Goal: Task Accomplishment & Management: Manage account settings

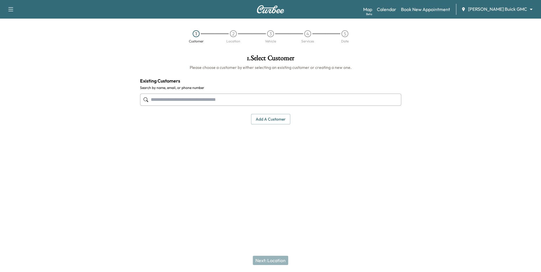
click at [494, 11] on body "Support Log Out Map Beta Calendar Book New Appointment [PERSON_NAME] Buick GMC …" at bounding box center [270, 136] width 541 height 272
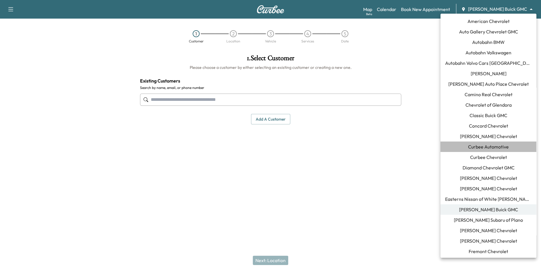
click at [494, 147] on span "Curbee Automotive" at bounding box center [488, 146] width 41 height 7
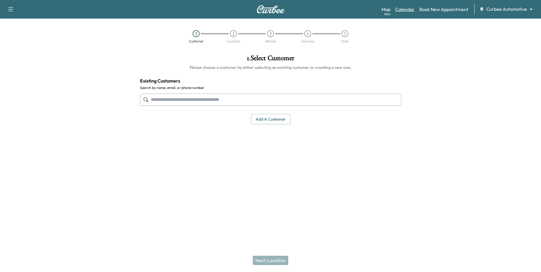
click at [406, 10] on link "Calendar" at bounding box center [404, 9] width 19 height 7
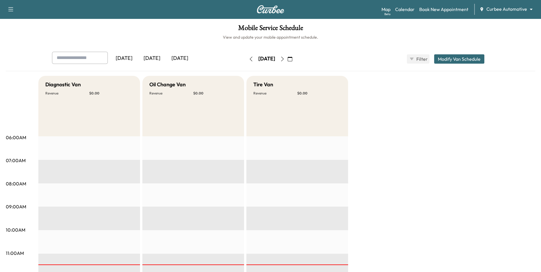
click at [285, 60] on icon "button" at bounding box center [282, 59] width 5 height 5
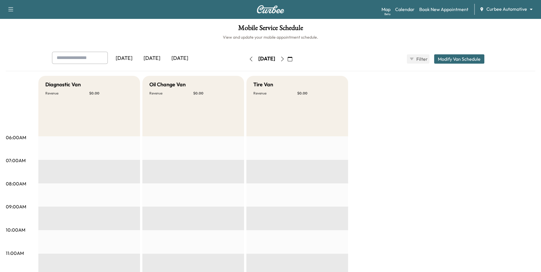
click at [249, 60] on icon "button" at bounding box center [251, 59] width 5 height 5
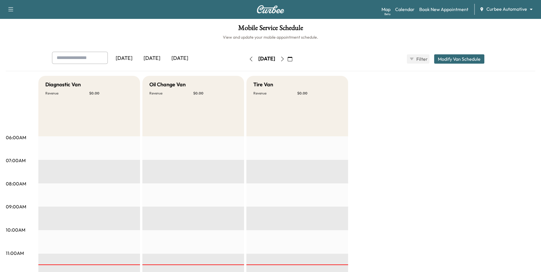
click at [249, 59] on icon "button" at bounding box center [251, 59] width 5 height 5
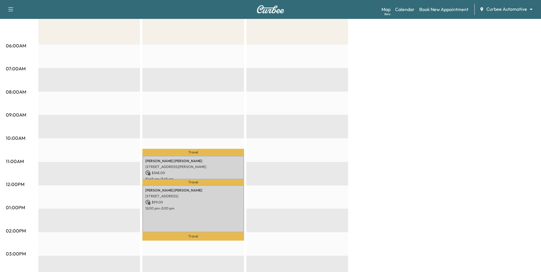
scroll to position [90, 0]
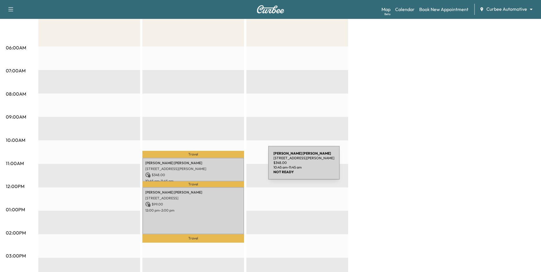
click at [224, 166] on p "[STREET_ADDRESS][PERSON_NAME]" at bounding box center [193, 168] width 96 height 5
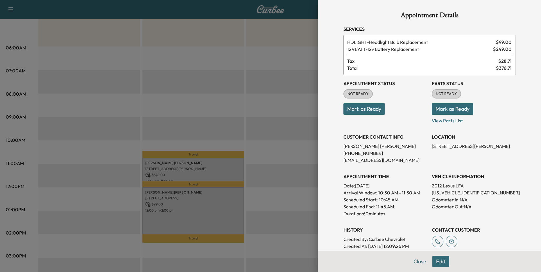
click at [441, 107] on button "Mark as Ready" at bounding box center [452, 109] width 42 height 12
click at [377, 108] on button "Mark as Ready" at bounding box center [364, 109] width 42 height 12
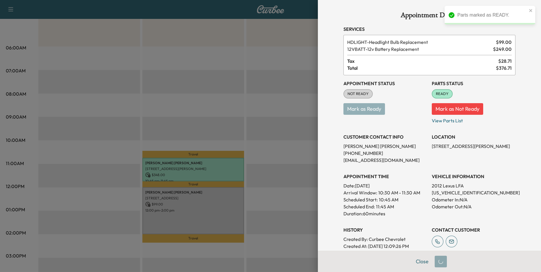
click at [272, 170] on div at bounding box center [270, 136] width 541 height 272
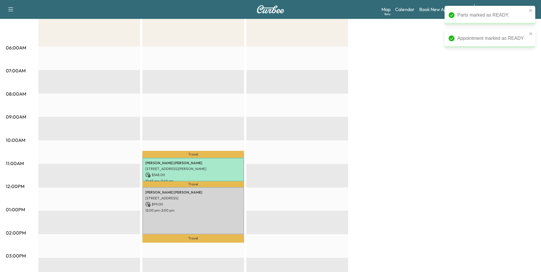
scroll to position [0, 0]
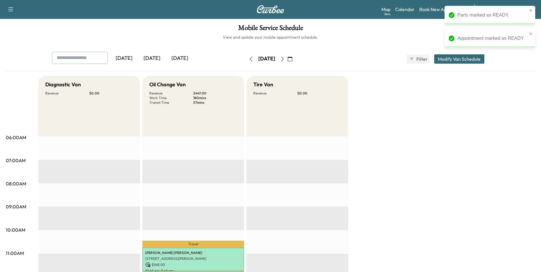
click at [285, 60] on icon "button" at bounding box center [282, 59] width 5 height 5
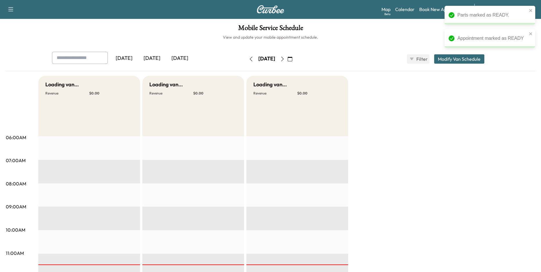
click at [285, 60] on icon "button" at bounding box center [282, 59] width 5 height 5
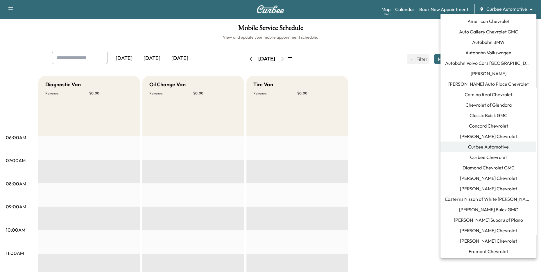
click at [506, 10] on body "Support Log Out Map Beta Calendar Book New Appointment Curbee Automotive ******…" at bounding box center [270, 136] width 541 height 272
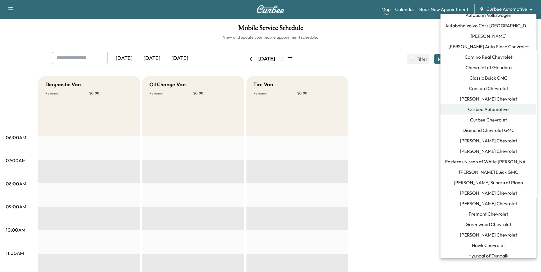
scroll to position [58, 0]
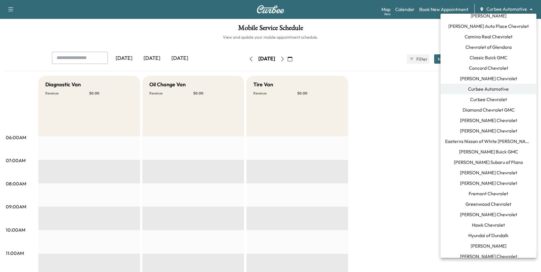
click at [501, 152] on span "[PERSON_NAME] Buick GMC" at bounding box center [488, 151] width 59 height 7
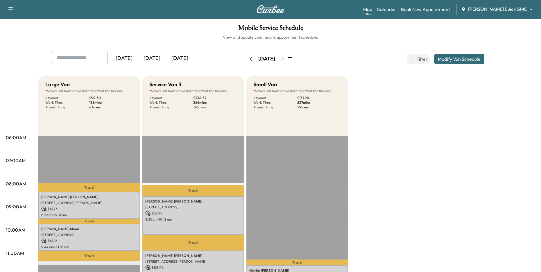
click at [249, 59] on icon "button" at bounding box center [251, 59] width 5 height 5
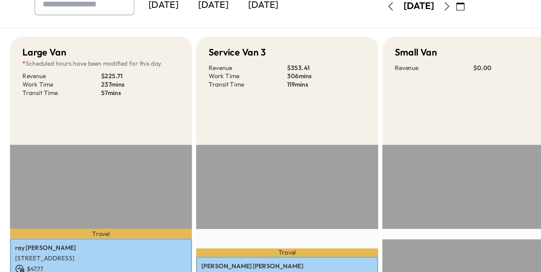
scroll to position [28, 0]
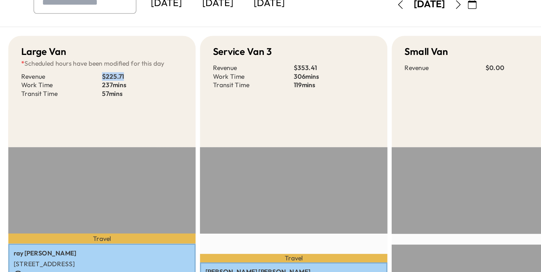
drag, startPoint x: 89, startPoint y: 69, endPoint x: 106, endPoint y: 71, distance: 17.5
click at [106, 71] on p "$ 225.71" at bounding box center [111, 69] width 44 height 5
drag, startPoint x: 91, startPoint y: 73, endPoint x: 98, endPoint y: 74, distance: 7.3
click at [97, 73] on p "237 mins" at bounding box center [111, 74] width 44 height 5
drag, startPoint x: 89, startPoint y: 78, endPoint x: 100, endPoint y: 80, distance: 11.2
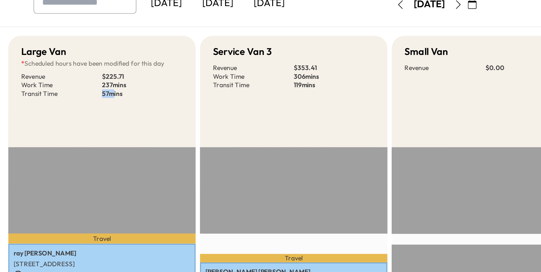
click at [98, 80] on p "57 mins" at bounding box center [111, 78] width 44 height 5
click at [100, 80] on p "57 mins" at bounding box center [111, 78] width 44 height 5
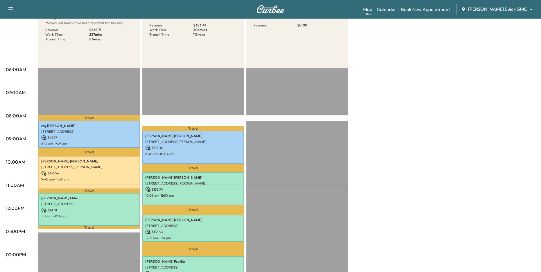
scroll to position [61, 0]
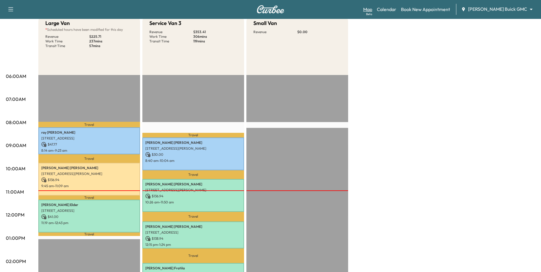
click at [372, 9] on link "Map Beta" at bounding box center [367, 9] width 9 height 7
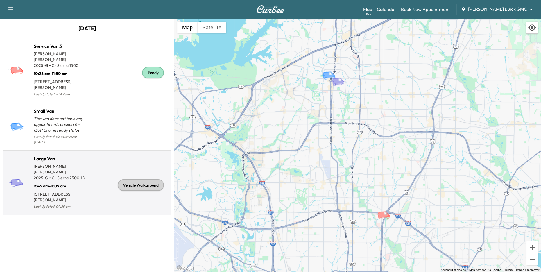
click at [93, 166] on div "Vehicle Walkaround" at bounding box center [127, 185] width 81 height 51
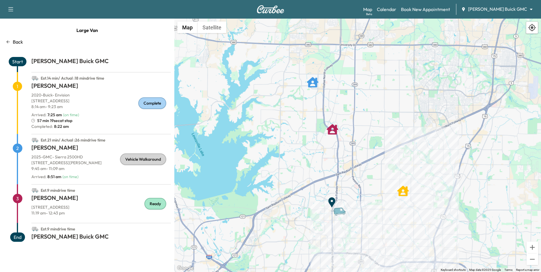
click at [7, 42] on icon at bounding box center [8, 41] width 3 height 3
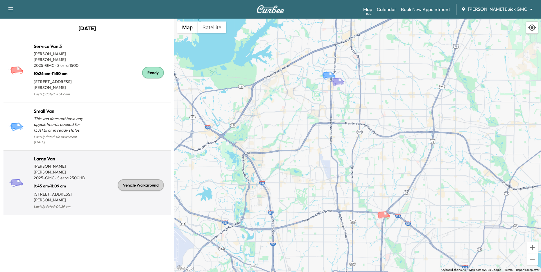
click at [87, 181] on p "9:45 am - 11:09 am" at bounding box center [60, 185] width 53 height 8
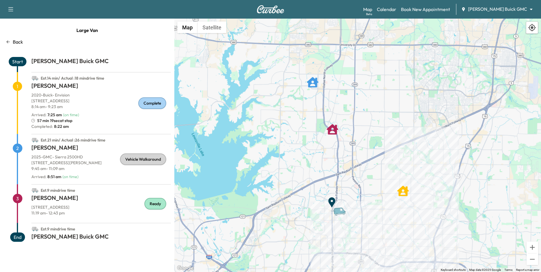
click at [14, 41] on p "Back" at bounding box center [18, 41] width 10 height 7
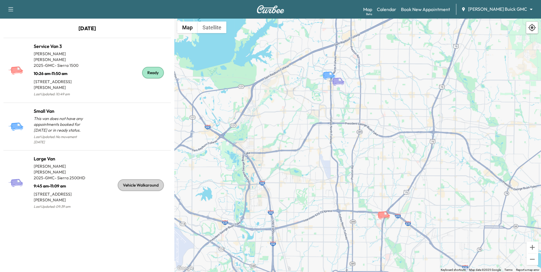
click at [80, 77] on p "[STREET_ADDRESS][PERSON_NAME]" at bounding box center [60, 83] width 53 height 14
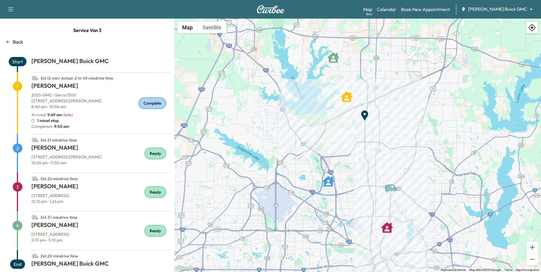
click at [12, 42] on div "Back" at bounding box center [86, 41] width 167 height 7
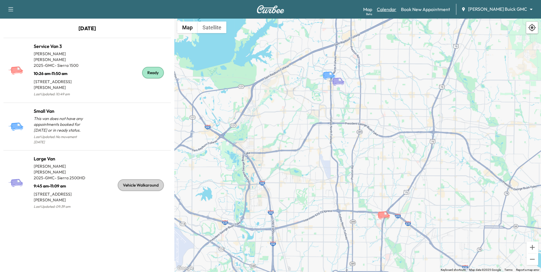
click at [396, 8] on link "Calendar" at bounding box center [386, 9] width 19 height 7
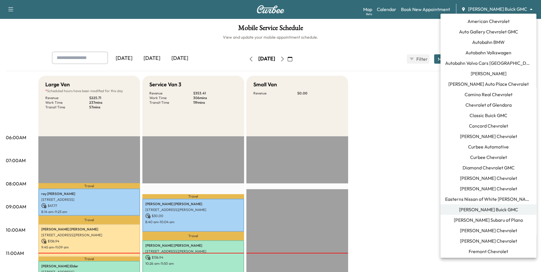
click at [503, 10] on body "Support Log Out Map Beta Calendar Book New Appointment [PERSON_NAME] Buick GMC …" at bounding box center [270, 136] width 541 height 272
click at [502, 143] on span "Curbee Automotive" at bounding box center [488, 146] width 41 height 7
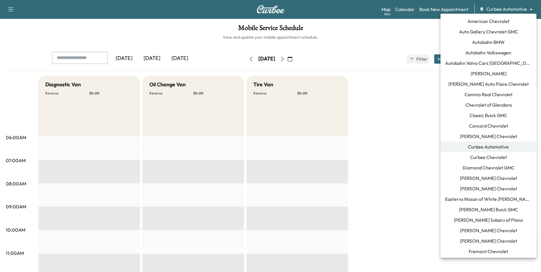
click at [511, 9] on body "Support Log Out Map Beta Calendar Book New Appointment Curbee Automotive ******…" at bounding box center [270, 136] width 541 height 272
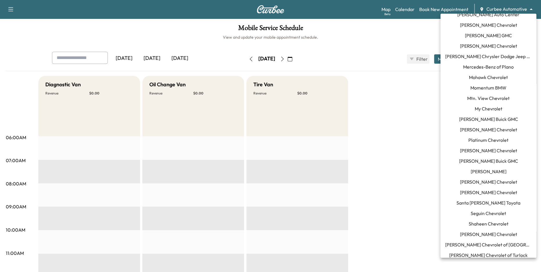
scroll to position [471, 0]
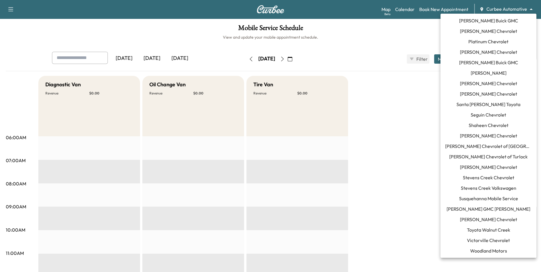
click at [491, 217] on span "[PERSON_NAME] Chevrolet" at bounding box center [488, 219] width 57 height 7
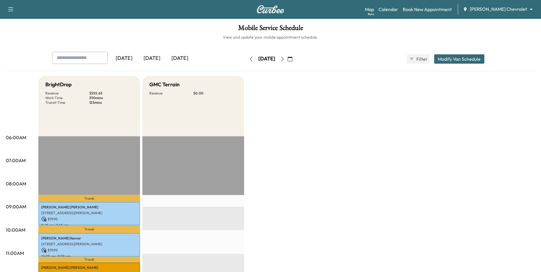
click at [90, 218] on p "$ 79.95" at bounding box center [89, 218] width 96 height 5
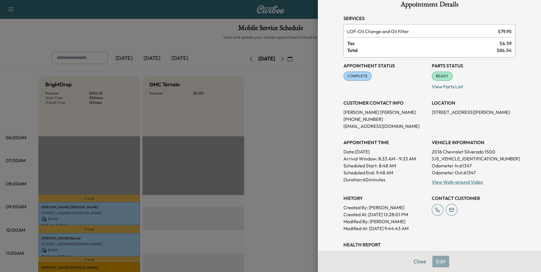
scroll to position [7, 0]
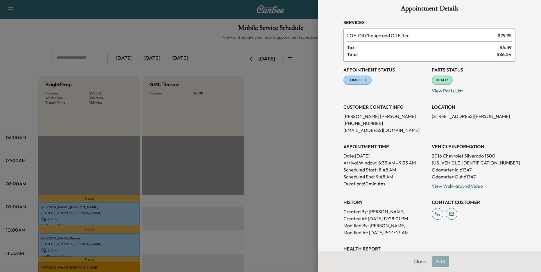
drag, startPoint x: 378, startPoint y: 163, endPoint x: 418, endPoint y: 164, distance: 40.1
click at [418, 164] on p "Arrival Window: 8:33 AM - 9:33 AM" at bounding box center [385, 162] width 84 height 7
drag, startPoint x: 364, startPoint y: 170, endPoint x: 392, endPoint y: 171, distance: 27.6
click at [392, 171] on div "Scheduled Start: 8:48 AM" at bounding box center [385, 169] width 84 height 7
drag, startPoint x: 375, startPoint y: 177, endPoint x: 395, endPoint y: 178, distance: 19.8
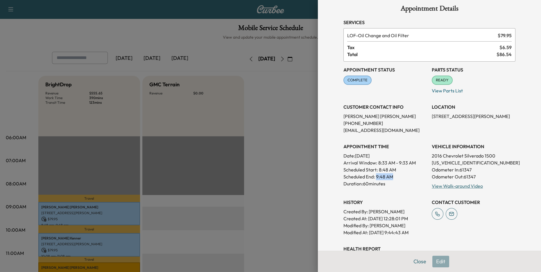
click at [395, 178] on div "Scheduled End: 9:48 AM" at bounding box center [385, 176] width 84 height 7
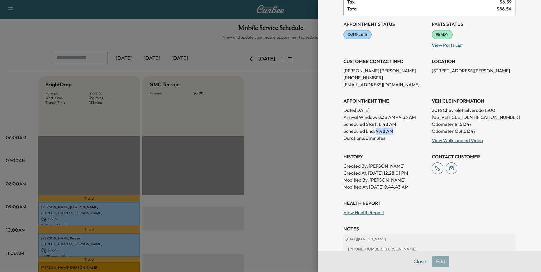
scroll to position [124, 0]
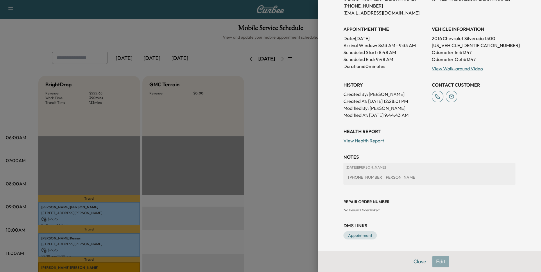
click at [287, 238] on div at bounding box center [270, 136] width 541 height 272
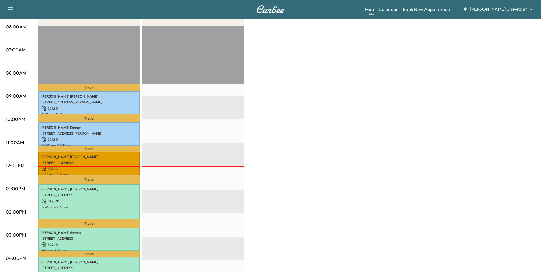
scroll to position [75, 0]
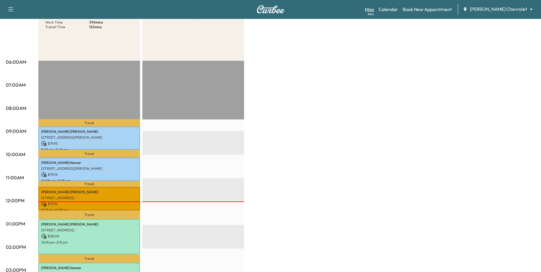
click at [374, 8] on link "Map Beta" at bounding box center [369, 9] width 9 height 7
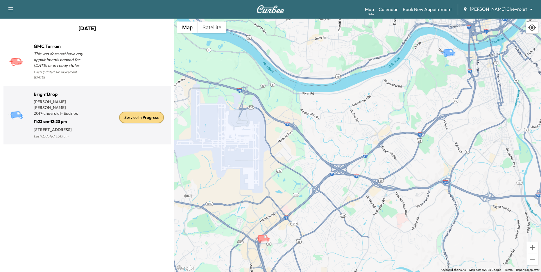
click at [102, 114] on div "Service In Progress" at bounding box center [127, 117] width 81 height 45
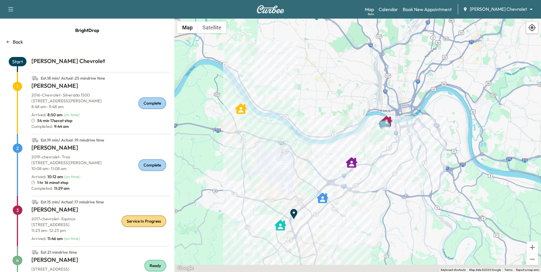
drag, startPoint x: 386, startPoint y: 174, endPoint x: 396, endPoint y: 163, distance: 15.6
click at [396, 163] on div "To activate drag with keyboard, press Alt + Enter. Once in keyboard drag state,…" at bounding box center [357, 145] width 366 height 253
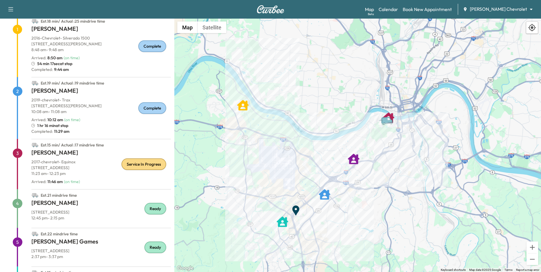
scroll to position [102, 0]
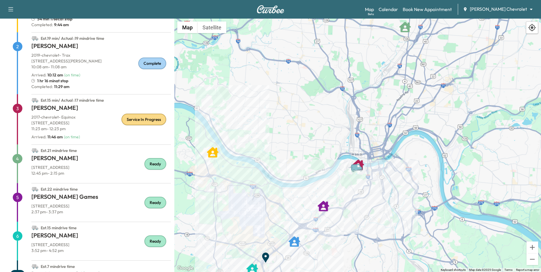
drag, startPoint x: 440, startPoint y: 171, endPoint x: 410, endPoint y: 219, distance: 56.4
click at [410, 219] on div "To activate drag with keyboard, press Alt + Enter. Once in keyboard drag state,…" at bounding box center [357, 145] width 366 height 253
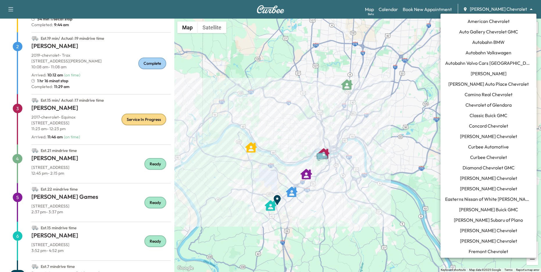
click at [509, 9] on body "Support Log Out Map Beta Calendar Book New Appointment [PERSON_NAME] Chevrolet …" at bounding box center [270, 136] width 541 height 272
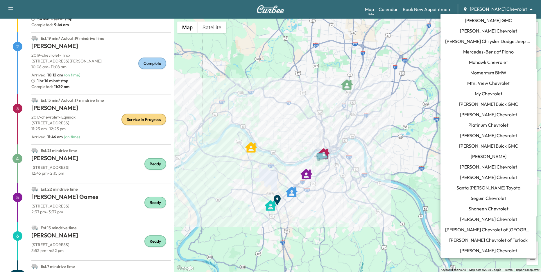
scroll to position [372, 0]
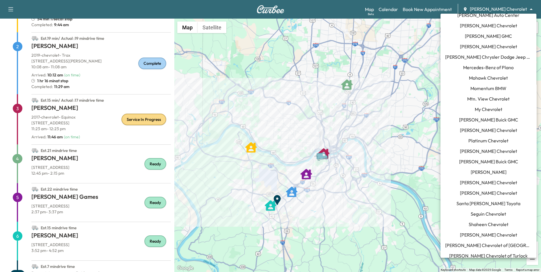
click at [333, 153] on div at bounding box center [270, 136] width 541 height 272
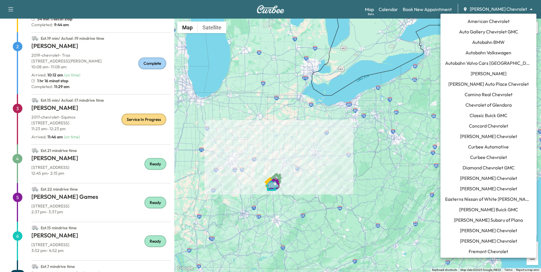
click at [519, 10] on body "Support Log Out Map Beta Calendar Book New Appointment [PERSON_NAME] Chevrolet …" at bounding box center [270, 136] width 541 height 272
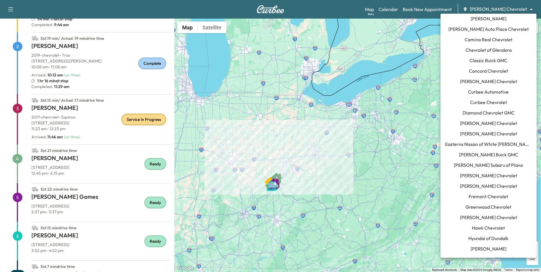
scroll to position [0, 0]
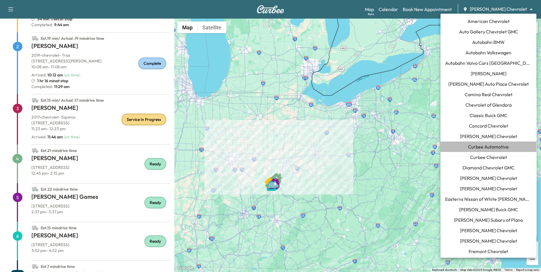
click at [489, 146] on span "Curbee Automotive" at bounding box center [488, 146] width 41 height 7
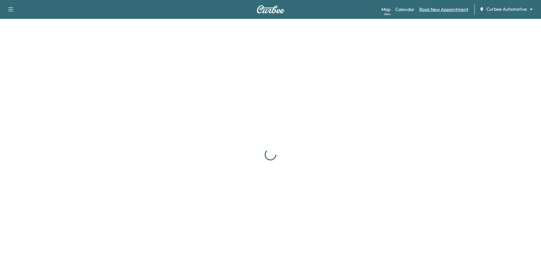
click at [429, 9] on link "Book New Appointment" at bounding box center [443, 9] width 49 height 7
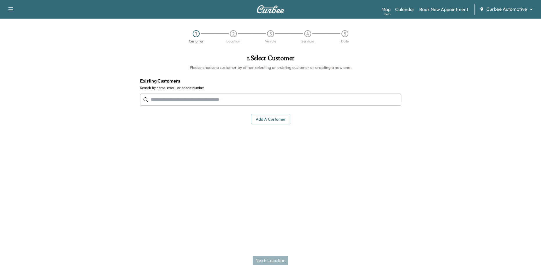
click at [282, 99] on input "text" at bounding box center [270, 99] width 261 height 12
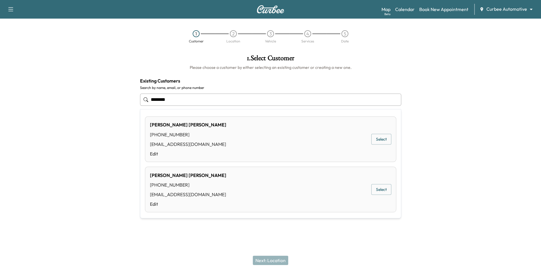
type input "********"
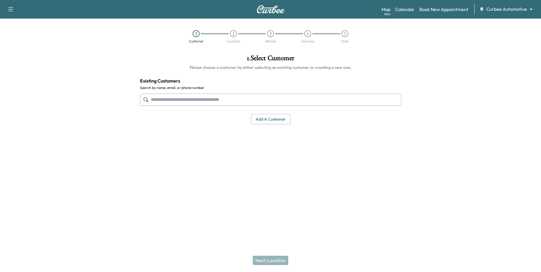
click at [230, 102] on input "text" at bounding box center [270, 99] width 261 height 12
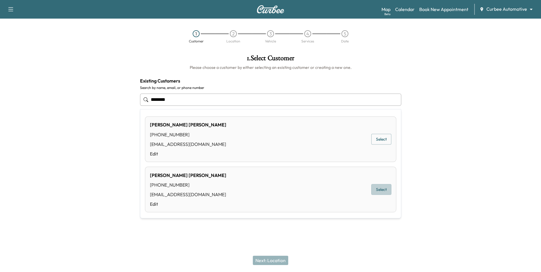
click at [374, 192] on button "Select" at bounding box center [381, 189] width 20 height 11
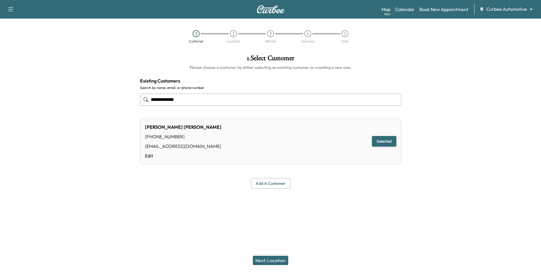
type input "**********"
click at [273, 261] on button "Next: Location" at bounding box center [270, 259] width 35 height 9
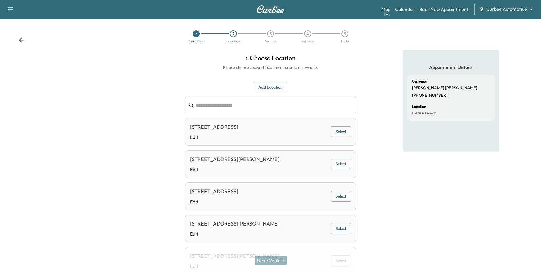
click at [276, 87] on button "Add Location" at bounding box center [270, 87] width 34 height 11
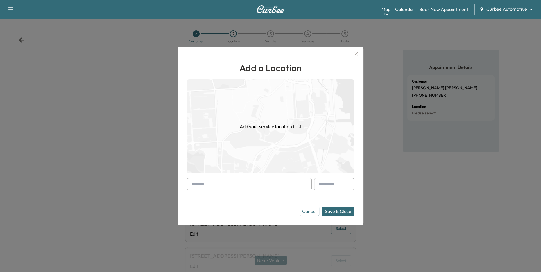
click at [254, 183] on input "text" at bounding box center [249, 184] width 125 height 12
click at [249, 185] on input "**********" at bounding box center [249, 184] width 125 height 12
type input "**********"
click at [357, 55] on icon "button" at bounding box center [355, 53] width 7 height 7
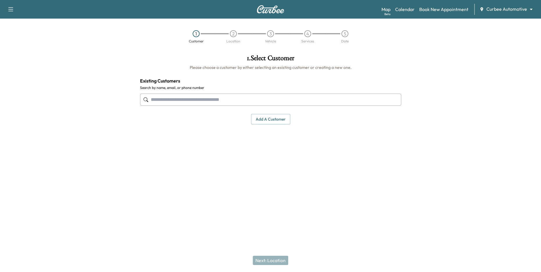
click at [268, 98] on input "text" at bounding box center [270, 99] width 261 height 12
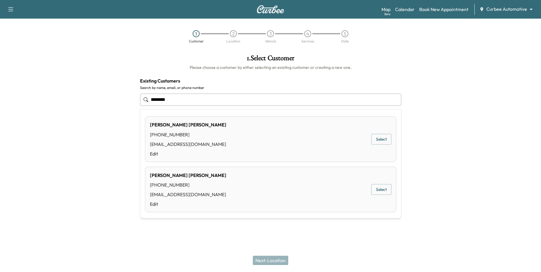
click at [388, 193] on button "Select" at bounding box center [381, 189] width 20 height 11
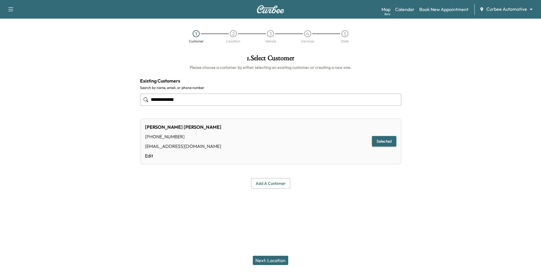
type input "**********"
click at [270, 257] on button "Next: Location" at bounding box center [270, 259] width 35 height 9
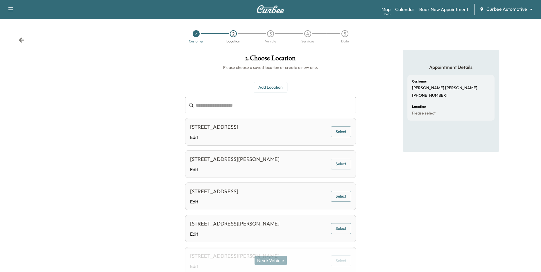
click at [267, 86] on button "Add Location" at bounding box center [270, 87] width 34 height 11
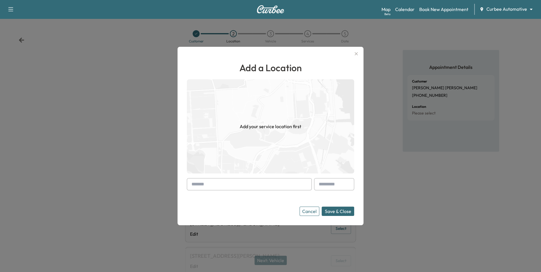
click at [226, 185] on input "text" at bounding box center [249, 184] width 125 height 12
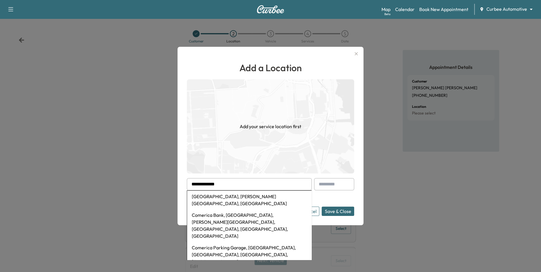
click at [229, 201] on li "Comerica Park, Woodward Avenue, Detroit, MI, USA" at bounding box center [249, 199] width 124 height 19
type input "**********"
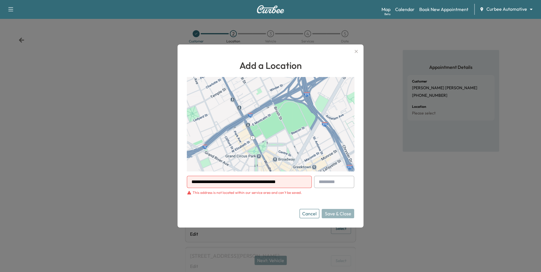
click at [207, 192] on div "This address is not located within our service area and can't be saved." at bounding box center [246, 192] width 109 height 5
click at [308, 214] on button "Cancel" at bounding box center [309, 213] width 20 height 9
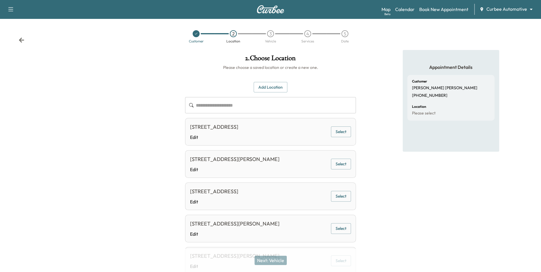
scroll to position [69, 0]
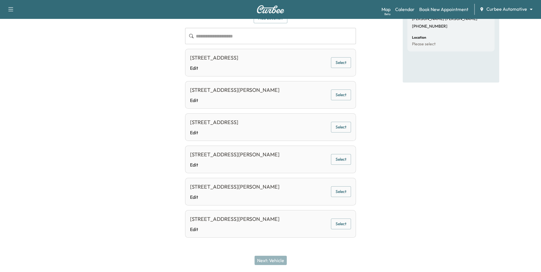
click at [348, 213] on div "4622 Wilkens Ave, Baltimore, MD 21229, USA Edit Select" at bounding box center [270, 224] width 171 height 28
click at [340, 224] on button "Select" at bounding box center [341, 223] width 20 height 11
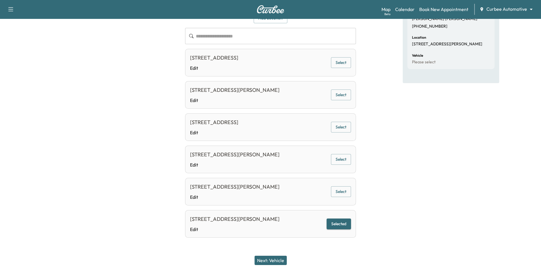
click at [277, 259] on button "Next: Vehicle" at bounding box center [270, 259] width 32 height 9
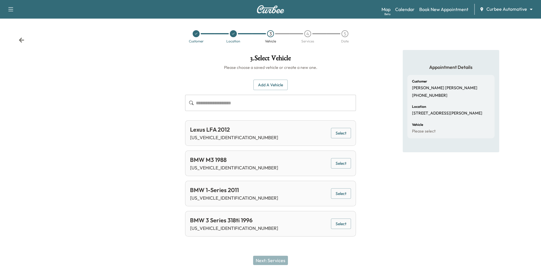
scroll to position [0, 0]
click at [338, 131] on button "Select" at bounding box center [341, 133] width 20 height 11
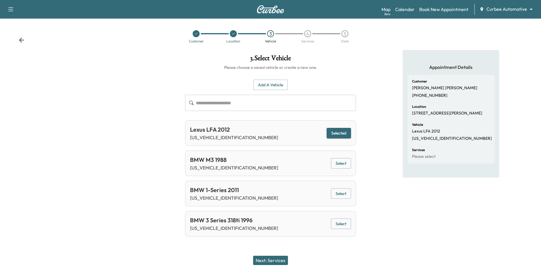
click at [274, 261] on button "Next: Services" at bounding box center [270, 259] width 35 height 9
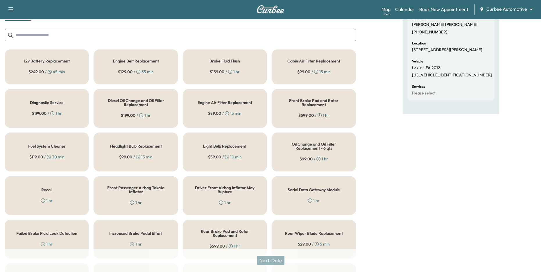
scroll to position [65, 0]
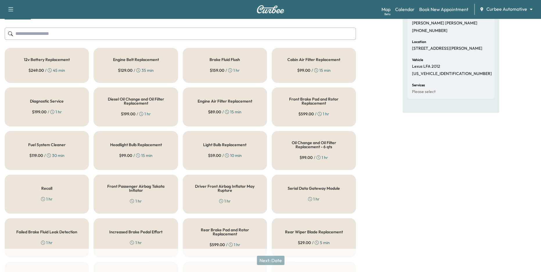
click at [329, 198] on div "Serial Data Gateway Module 1 hr" at bounding box center [313, 193] width 84 height 39
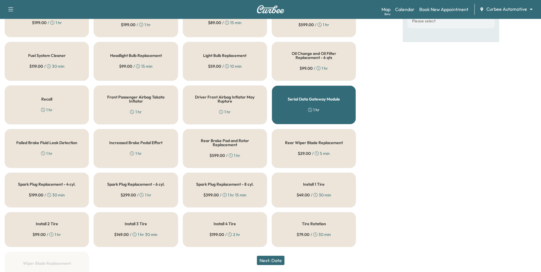
scroll to position [154, 0]
click at [237, 184] on h5 "Spark Plug Replacement - 8 cyl." at bounding box center [224, 184] width 57 height 4
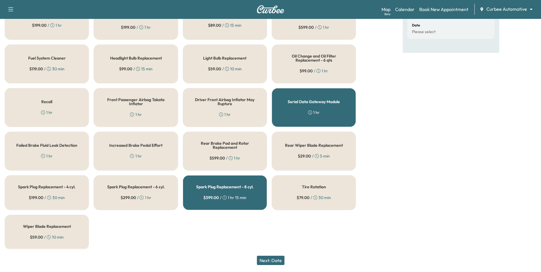
click at [270, 259] on button "Next: Date" at bounding box center [271, 259] width 28 height 9
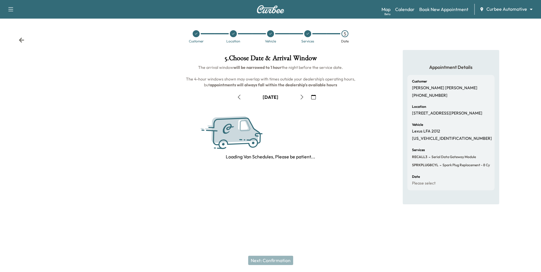
scroll to position [0, 0]
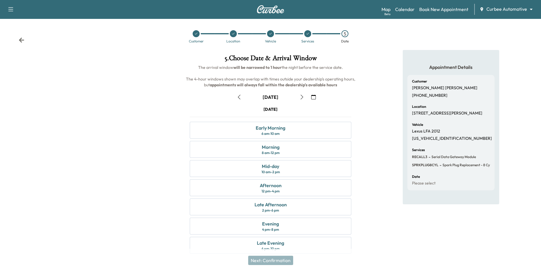
drag, startPoint x: 249, startPoint y: 110, endPoint x: 292, endPoint y: 112, distance: 43.6
click at [292, 112] on div "Friday September 19 Early Morning 6 am - 10 am Morning 8 am - 12 pm Mid-day 10 …" at bounding box center [270, 181] width 171 height 150
drag, startPoint x: 212, startPoint y: 68, endPoint x: 296, endPoint y: 70, distance: 84.8
click at [295, 70] on h6 "The arrival window will be narrowed to 1 hour the night before the service date…" at bounding box center [270, 75] width 171 height 23
click at [301, 68] on span "The arrival window will be narrowed to 1 hour the night before the service date…" at bounding box center [271, 76] width 170 height 23
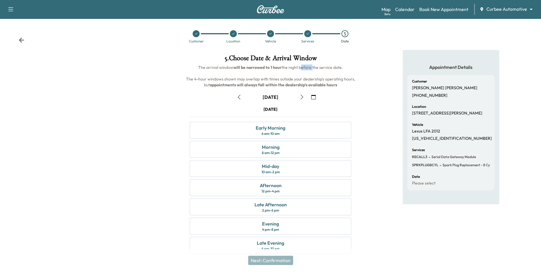
click at [301, 68] on span "The arrival window will be narrowed to 1 hour the night before the service date…" at bounding box center [271, 76] width 170 height 23
click at [305, 147] on div "Morning 8 am - 12 pm" at bounding box center [271, 149] width 162 height 17
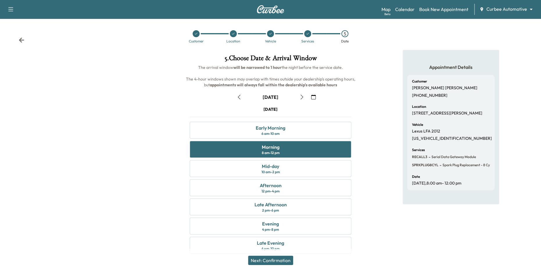
click at [289, 70] on h6 "The arrival window will be narrowed to 1 hour the night before the service date…" at bounding box center [270, 75] width 171 height 23
click at [282, 69] on span "The arrival window will be narrowed to 1 hour the night before the service date…" at bounding box center [271, 76] width 170 height 23
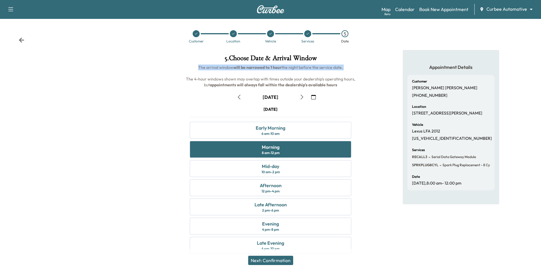
click at [269, 262] on button "Next: Confirmation" at bounding box center [270, 259] width 45 height 9
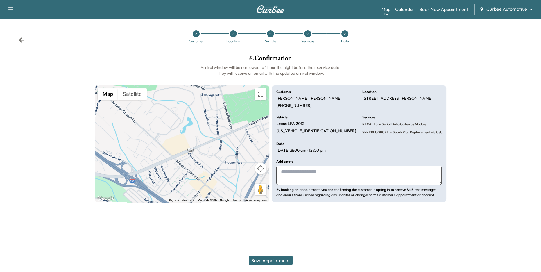
click at [306, 176] on textarea at bounding box center [358, 174] width 165 height 19
type textarea "**********"
click at [274, 261] on button "Save Appointment" at bounding box center [271, 259] width 44 height 9
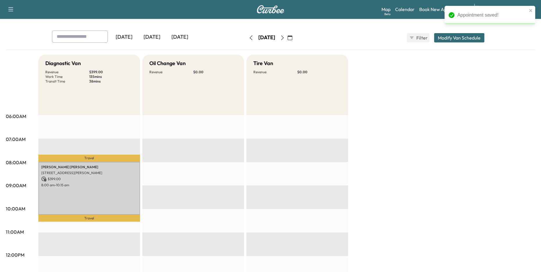
scroll to position [25, 0]
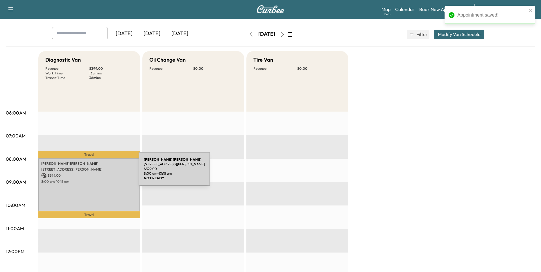
click at [95, 173] on p "$ 399.00" at bounding box center [89, 175] width 96 height 5
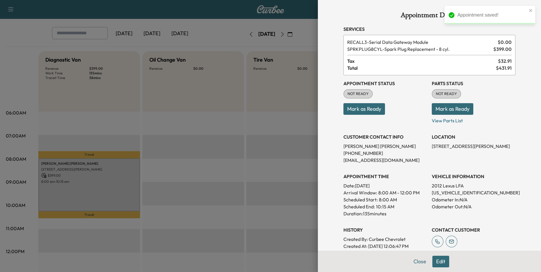
drag, startPoint x: 365, startPoint y: 43, endPoint x: 423, endPoint y: 39, distance: 57.9
click at [423, 39] on span "RECALL3 - Serial Data Gateway Module" at bounding box center [421, 42] width 148 height 7
click at [251, 120] on div at bounding box center [270, 136] width 541 height 272
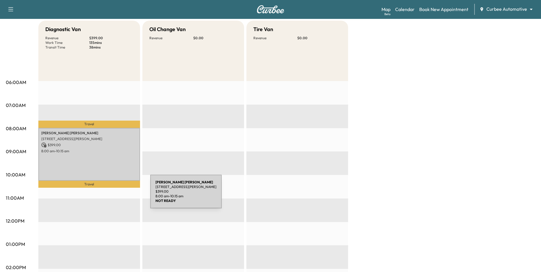
scroll to position [56, 0]
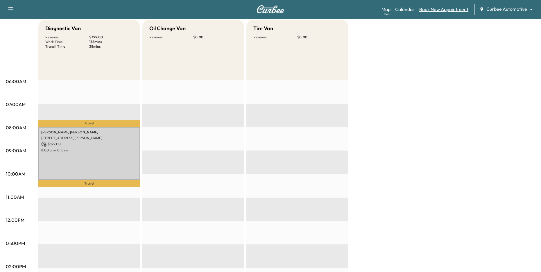
click at [447, 11] on link "Book New Appointment" at bounding box center [443, 9] width 49 height 7
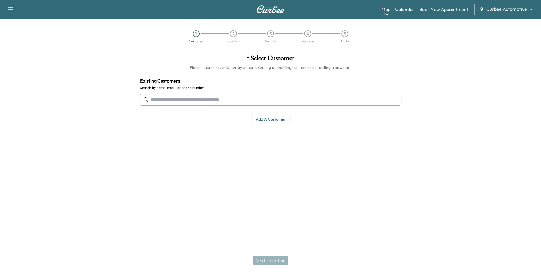
click at [281, 121] on button "Add a customer" at bounding box center [270, 119] width 39 height 11
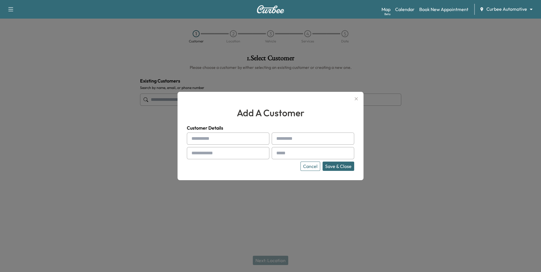
click at [235, 134] on input "text" at bounding box center [228, 138] width 82 height 12
type input "***"
type input "******"
type input "**********"
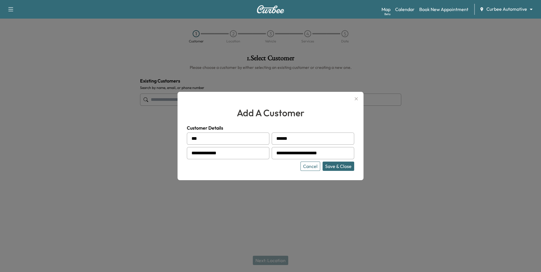
click at [340, 168] on button "Save & Close" at bounding box center [338, 165] width 32 height 9
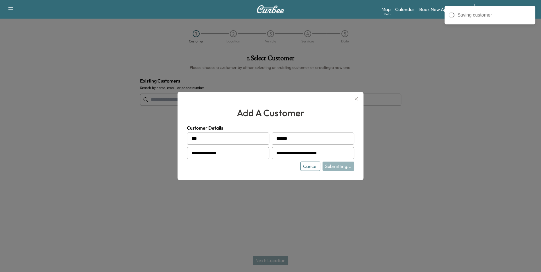
type input "**********"
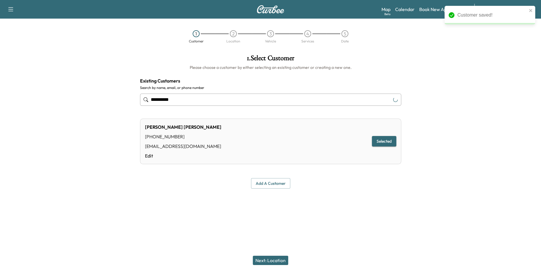
click at [262, 261] on button "Next: Location" at bounding box center [270, 259] width 35 height 9
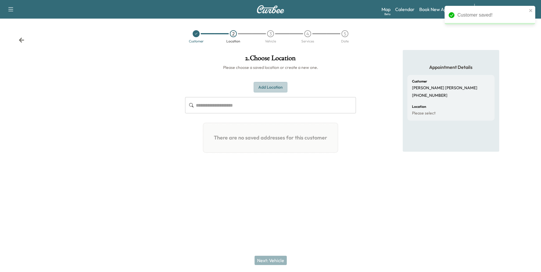
click at [273, 89] on button "Add Location" at bounding box center [270, 87] width 34 height 11
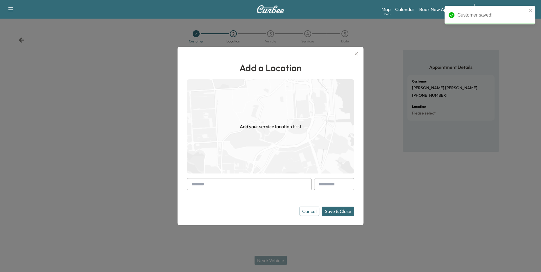
click at [247, 184] on input "text" at bounding box center [249, 184] width 125 height 12
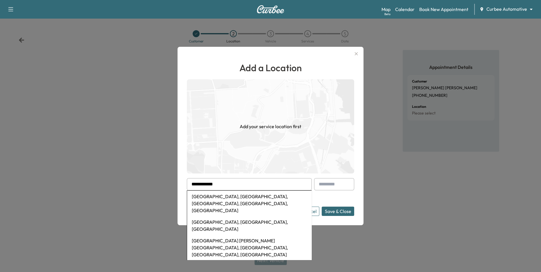
click at [249, 197] on li "Camden Yards, West Camden Street, Baltimore, MD, USA" at bounding box center [249, 203] width 124 height 26
type input "**********"
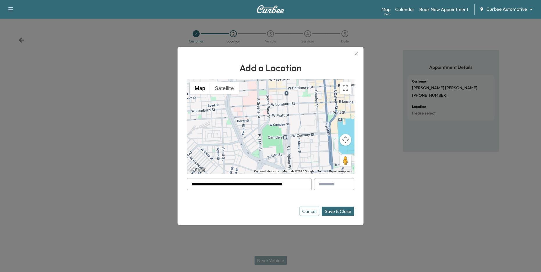
click at [334, 214] on button "Save & Close" at bounding box center [337, 210] width 33 height 9
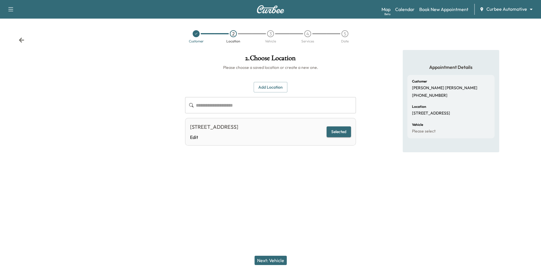
click at [268, 261] on button "Next: Vehicle" at bounding box center [270, 259] width 32 height 9
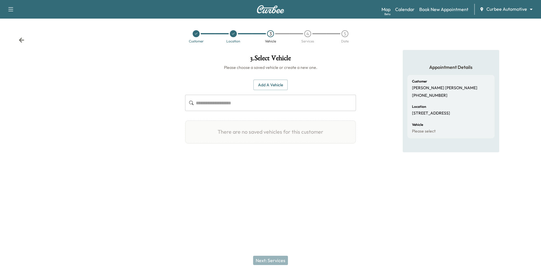
click at [272, 87] on button "Add a Vehicle" at bounding box center [270, 85] width 34 height 11
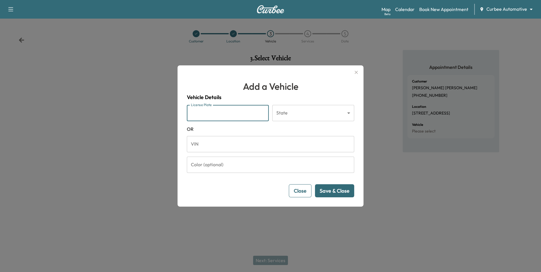
click at [236, 116] on input "License Plate" at bounding box center [228, 113] width 82 height 16
type input "*******"
drag, startPoint x: 341, startPoint y: 191, endPoint x: 315, endPoint y: 120, distance: 76.3
click at [315, 120] on form "License Plate ******* License Plate State ​ State OR VIN VIN Color (optional) C…" at bounding box center [270, 151] width 167 height 92
click at [308, 111] on body "Support Log Out Map Beta Calendar Book New Appointment Curbee Automotive ******…" at bounding box center [270, 136] width 541 height 272
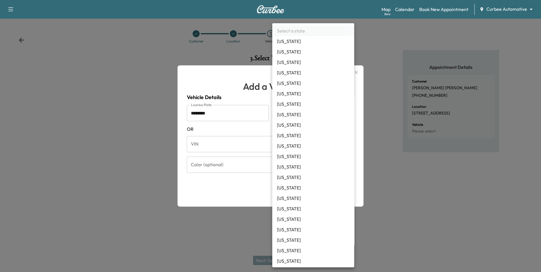
click at [300, 93] on li "California" at bounding box center [313, 93] width 82 height 10
type input "**"
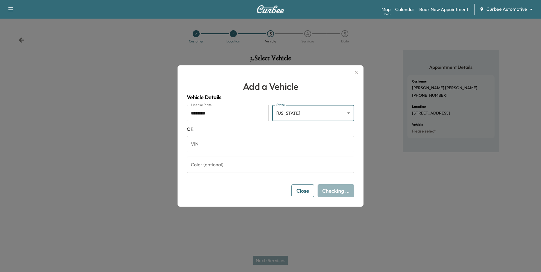
click at [248, 125] on form "License Plate ******* License Plate State California ** State OR VIN VIN Color …" at bounding box center [270, 151] width 167 height 92
click at [213, 107] on input "*******" at bounding box center [228, 113] width 82 height 16
click at [233, 111] on input "*******" at bounding box center [228, 113] width 82 height 16
click at [299, 188] on button "Close" at bounding box center [302, 190] width 23 height 13
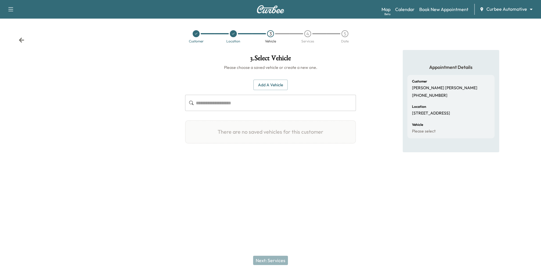
click at [270, 88] on button "Add a Vehicle" at bounding box center [270, 85] width 34 height 11
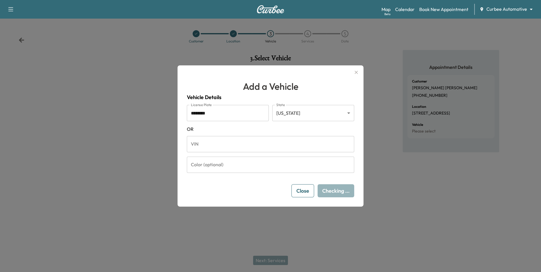
click at [219, 112] on input "*******" at bounding box center [228, 113] width 82 height 16
type input "*******"
click at [330, 187] on button "Save & Close" at bounding box center [334, 190] width 39 height 13
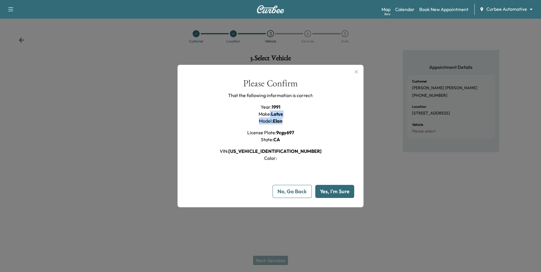
drag, startPoint x: 268, startPoint y: 113, endPoint x: 284, endPoint y: 122, distance: 18.3
click at [284, 122] on div "Year : 1991 Make : Lotus Model : Elan License Plate : 9cgy697 State : CA VIN : …" at bounding box center [270, 132] width 102 height 58
click at [303, 147] on div "Please Confirm That the following information is correct: Year : 1991 Make : Lo…" at bounding box center [270, 120] width 167 height 83
click at [343, 191] on button "Yes, I'm Sure" at bounding box center [334, 191] width 39 height 13
type input "**"
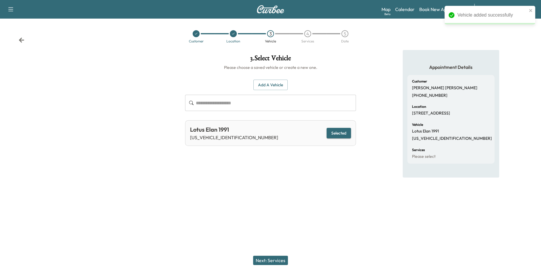
click at [271, 261] on button "Next: Services" at bounding box center [270, 259] width 35 height 9
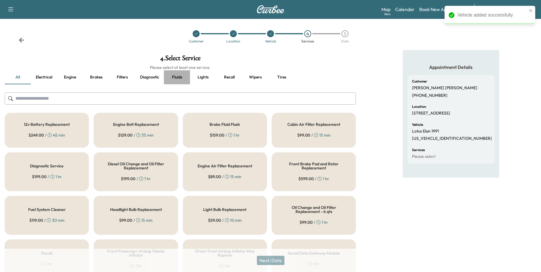
click at [177, 74] on button "Fluids" at bounding box center [177, 77] width 26 height 14
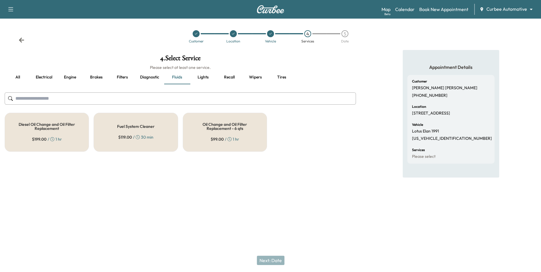
click at [212, 125] on h5 "Oil Change and Oil Filter Replacement - 6 qts" at bounding box center [224, 126] width 65 height 8
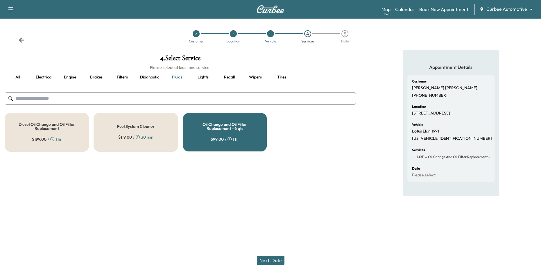
click at [271, 261] on button "Next: Date" at bounding box center [271, 259] width 28 height 9
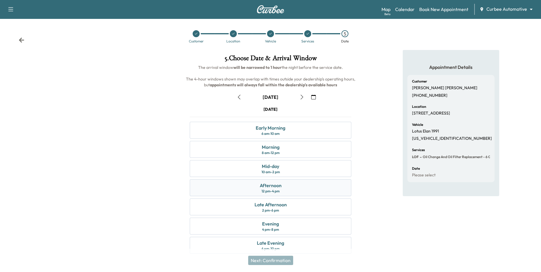
click at [269, 193] on div "Afternoon 12 pm - 4 pm" at bounding box center [271, 187] width 162 height 17
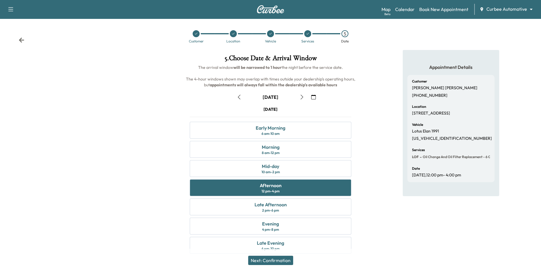
click at [285, 259] on button "Next: Confirmation" at bounding box center [270, 259] width 45 height 9
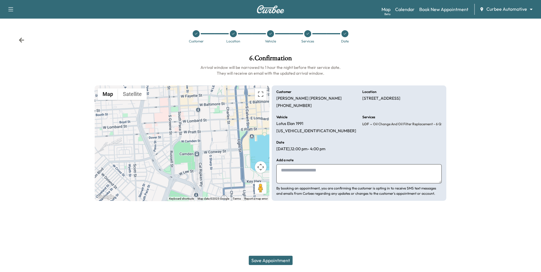
click at [284, 260] on button "Save Appointment" at bounding box center [271, 259] width 44 height 9
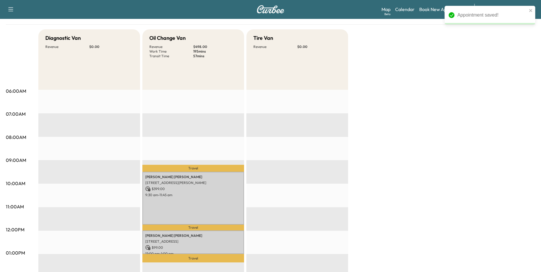
scroll to position [42, 0]
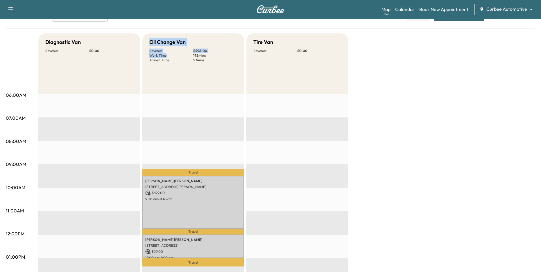
drag, startPoint x: 149, startPoint y: 42, endPoint x: 191, endPoint y: 57, distance: 45.2
click at [191, 57] on div "Oil Change Van Revenue $ 498.00 Work Time 195 mins Transit Time 57 mins" at bounding box center [193, 63] width 102 height 60
drag, startPoint x: 44, startPoint y: 40, endPoint x: 84, endPoint y: 63, distance: 45.9
click at [84, 63] on div "Diagnostic Van Revenue $ 0.00" at bounding box center [89, 63] width 102 height 60
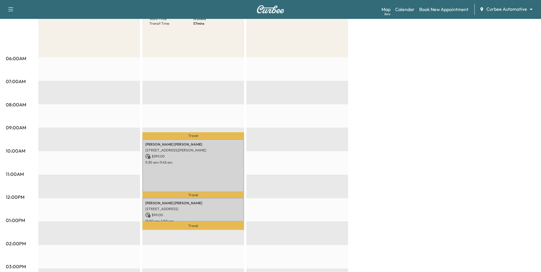
scroll to position [79, 0]
click at [254, 76] on div "EST Start" at bounding box center [297, 244] width 102 height 375
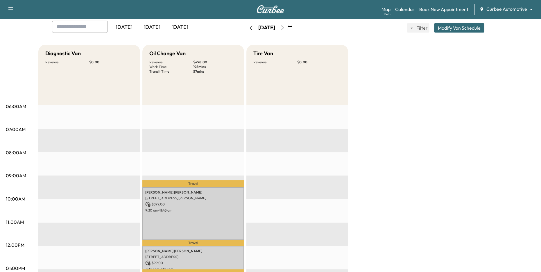
scroll to position [0, 0]
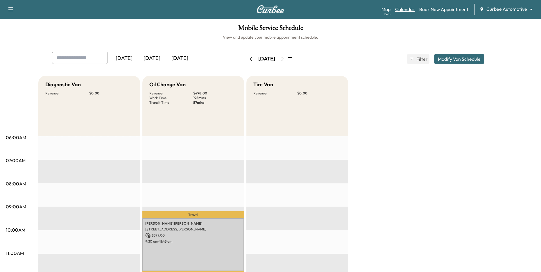
click at [401, 10] on link "Calendar" at bounding box center [404, 9] width 19 height 7
